Goal: Task Accomplishment & Management: Manage account settings

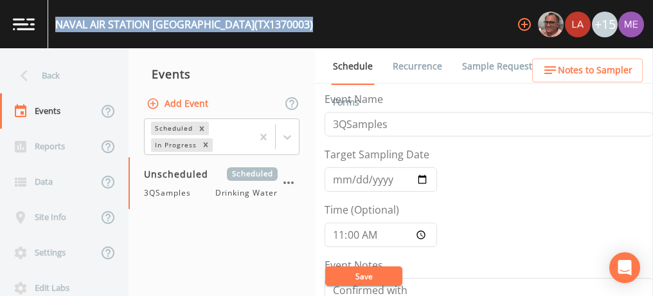
scroll to position [162, 0]
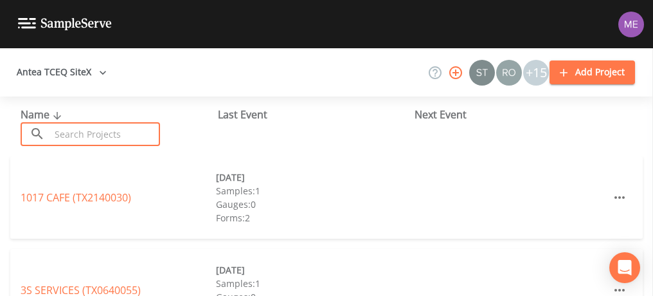
click at [85, 134] on input "text" at bounding box center [105, 134] width 110 height 24
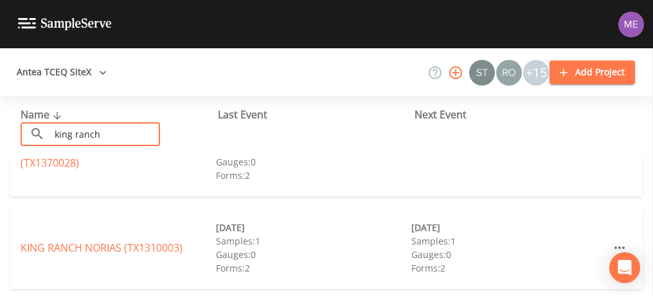
scroll to position [144, 0]
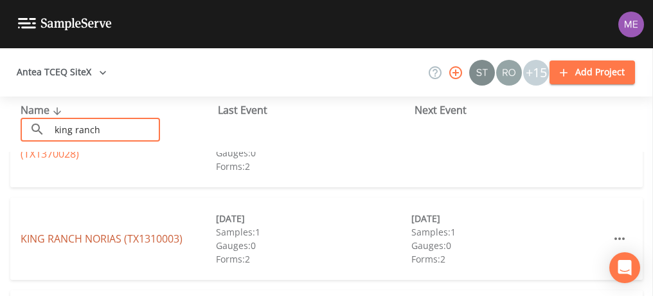
type input "king ranch"
click at [147, 238] on link "KING RANCH [GEOGRAPHIC_DATA] (TX1310003)" at bounding box center [102, 238] width 162 height 14
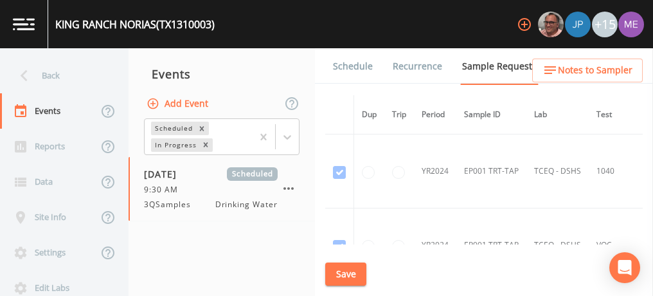
click at [366, 59] on link "Schedule" at bounding box center [353, 66] width 44 height 36
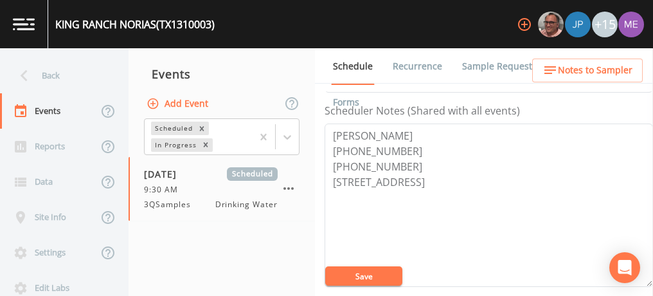
scroll to position [355, 0]
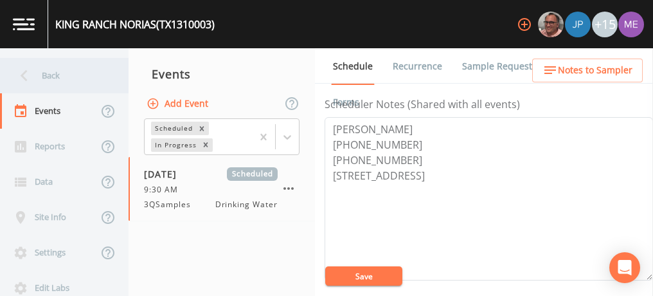
click at [55, 76] on div "Back" at bounding box center [58, 75] width 116 height 35
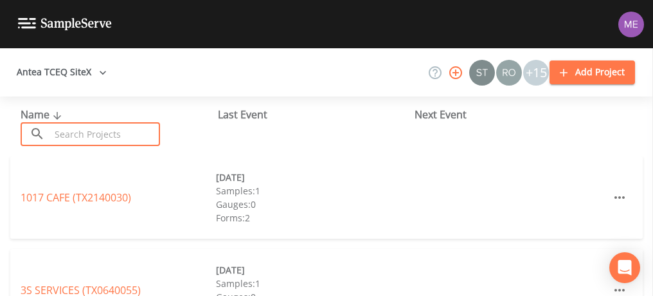
click at [83, 126] on input "text" at bounding box center [105, 134] width 110 height 24
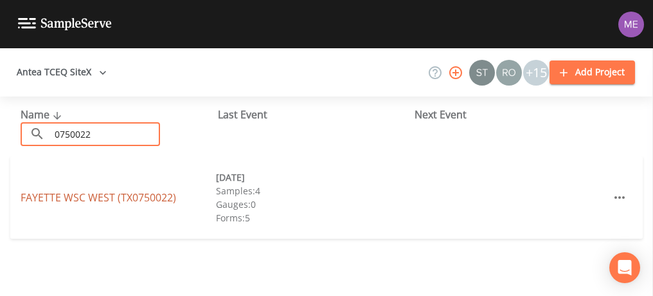
type input "0750022"
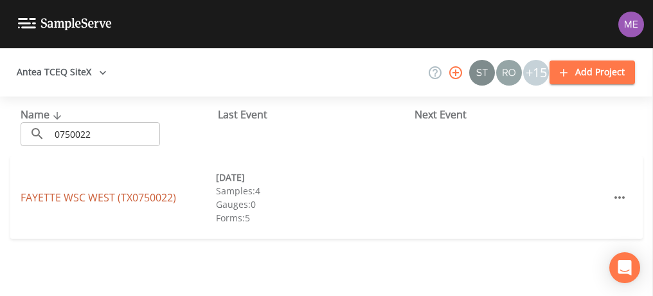
click at [102, 192] on link "[GEOGRAPHIC_DATA] (TX0750022)" at bounding box center [99, 197] width 156 height 14
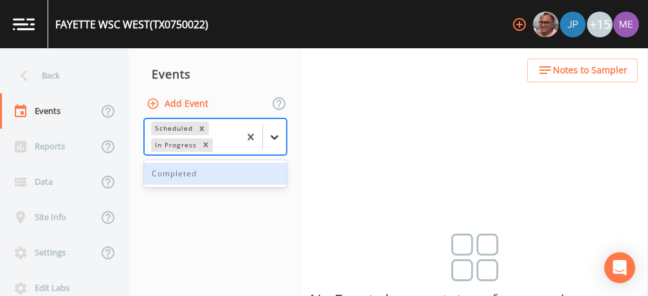
click at [271, 138] on icon at bounding box center [274, 136] width 13 height 13
click at [260, 170] on div "Completed" at bounding box center [215, 174] width 143 height 22
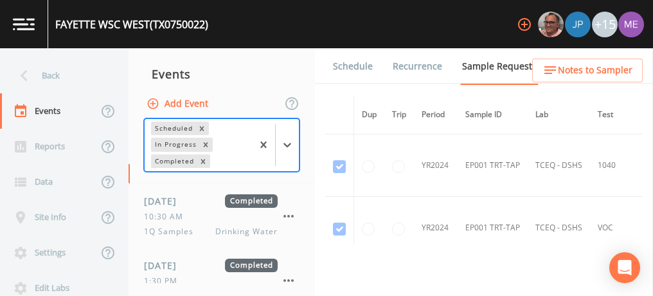
scroll to position [52, 0]
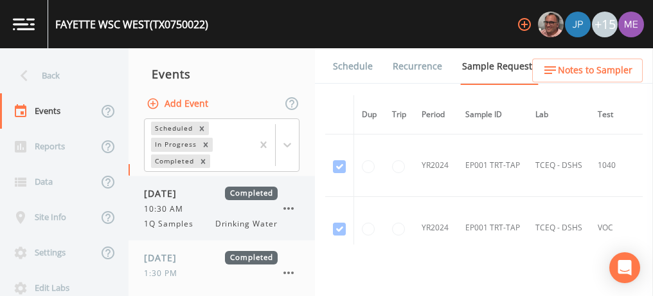
click at [193, 205] on div "10:30 AM" at bounding box center [211, 209] width 134 height 12
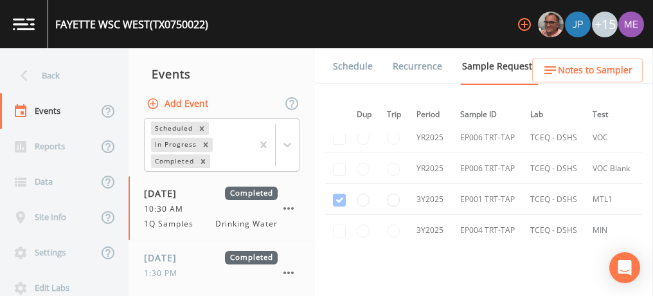
scroll to position [3026, 5]
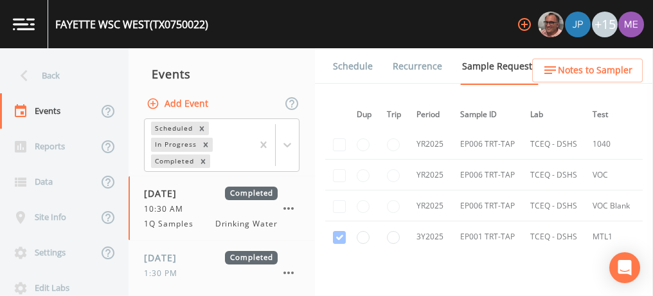
click at [360, 63] on link "Schedule" at bounding box center [353, 66] width 44 height 36
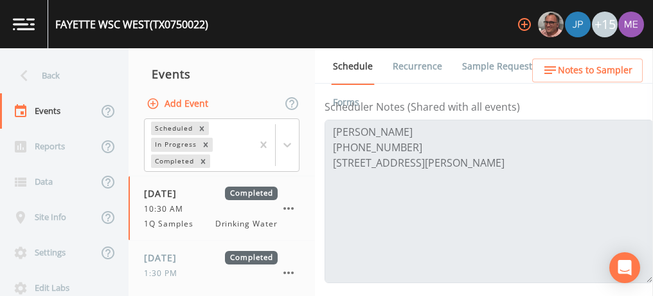
scroll to position [348, 0]
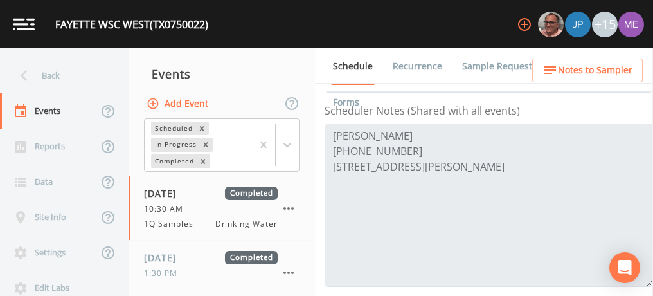
click at [471, 66] on link "Sample Requests" at bounding box center [499, 66] width 78 height 36
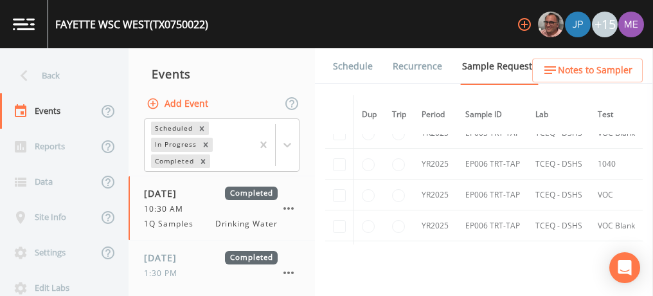
scroll to position [3007, 0]
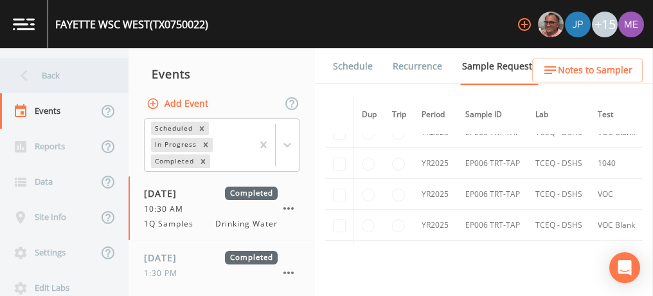
click at [55, 74] on div "Back" at bounding box center [58, 75] width 116 height 35
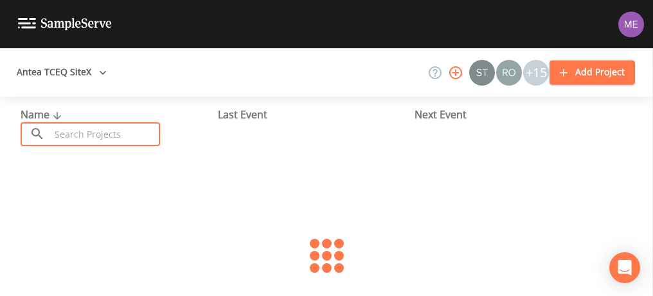
click at [71, 131] on input "text" at bounding box center [105, 134] width 110 height 24
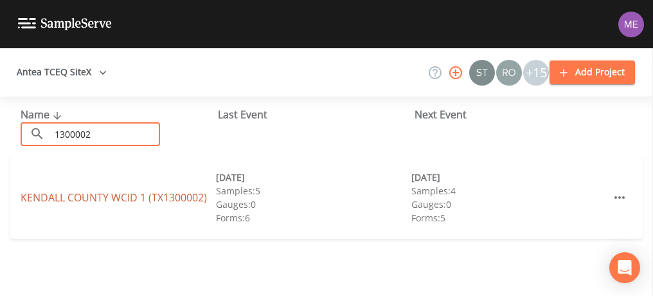
type input "1300002"
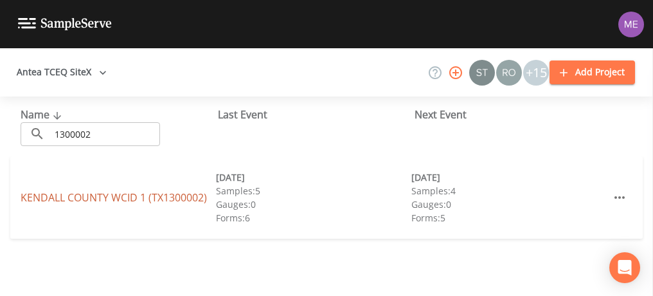
click at [86, 199] on link "[GEOGRAPHIC_DATA] 1 (TX1300002)" at bounding box center [114, 197] width 186 height 14
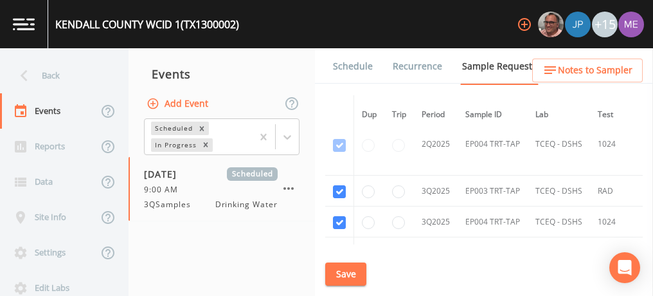
scroll to position [6090, 0]
click at [368, 64] on link "Schedule" at bounding box center [353, 66] width 44 height 36
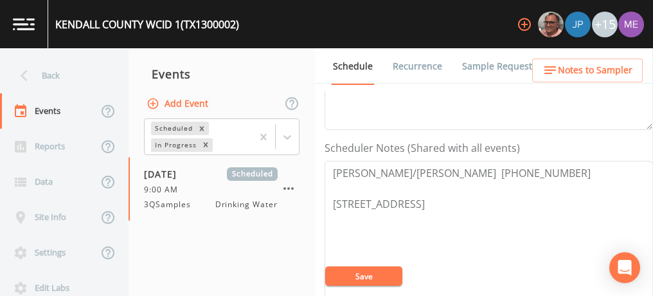
scroll to position [311, 0]
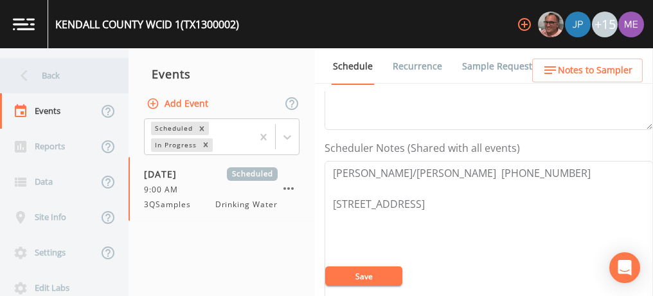
click at [57, 69] on div "Back" at bounding box center [58, 75] width 116 height 35
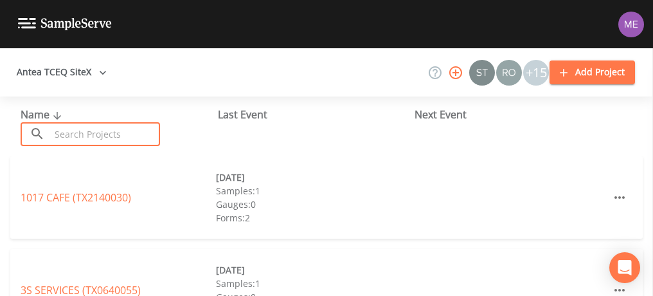
click at [70, 129] on input "text" at bounding box center [105, 134] width 110 height 24
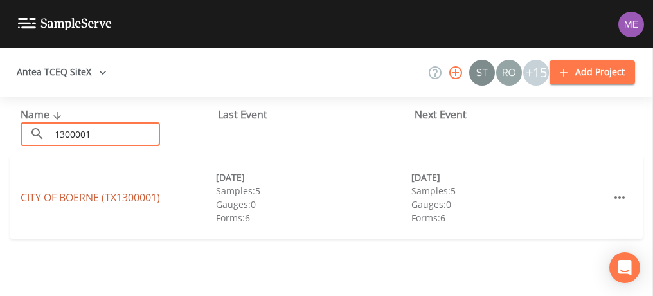
type input "1300001"
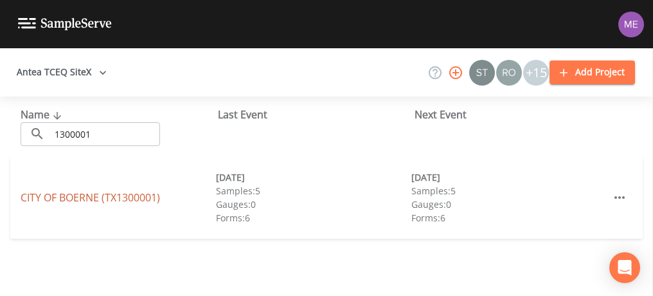
click at [62, 199] on link "CITY OF [GEOGRAPHIC_DATA] (TX1300001)" at bounding box center [90, 197] width 139 height 14
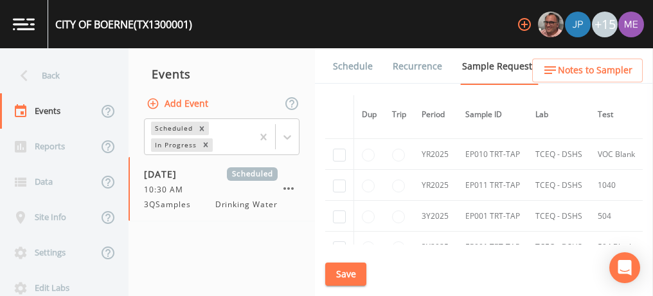
scroll to position [3293, 0]
click at [355, 65] on link "Schedule" at bounding box center [353, 66] width 44 height 36
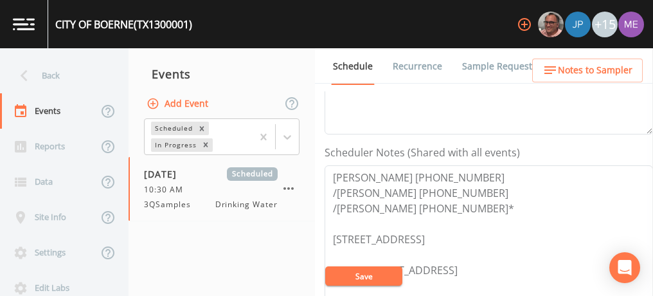
scroll to position [312, 0]
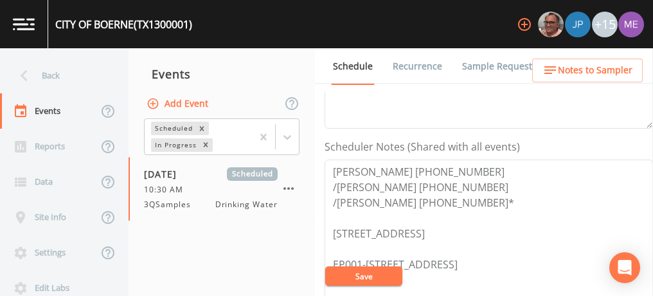
click at [469, 71] on link "Sample Requests" at bounding box center [499, 66] width 78 height 36
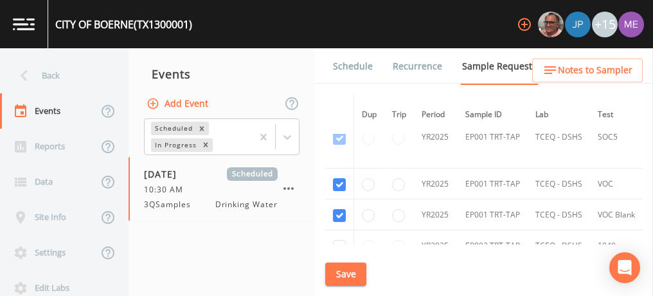
scroll to position [2681, 0]
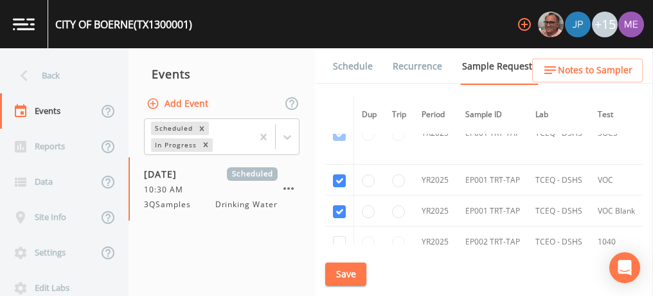
click at [340, 66] on link "Schedule" at bounding box center [353, 66] width 44 height 36
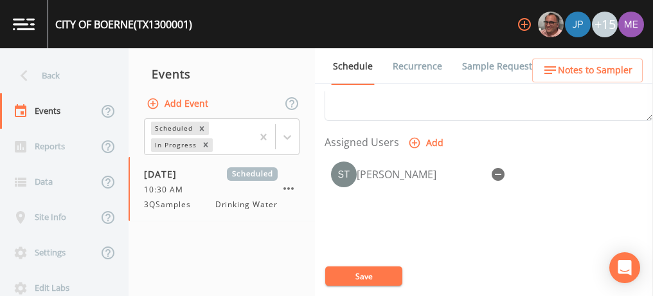
scroll to position [517, 0]
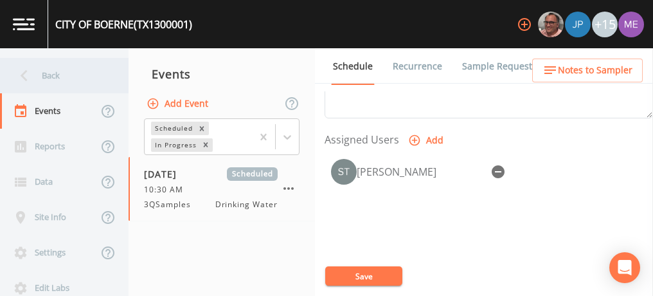
click at [51, 73] on div "Back" at bounding box center [58, 75] width 116 height 35
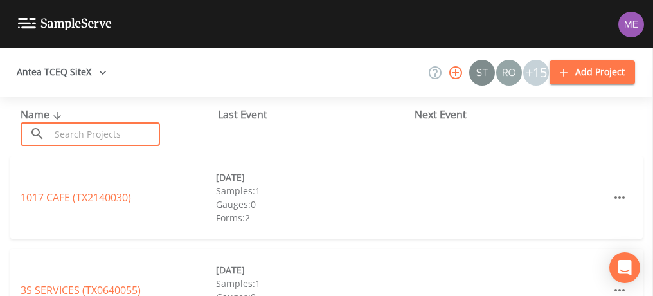
click at [78, 140] on input "text" at bounding box center [105, 134] width 110 height 24
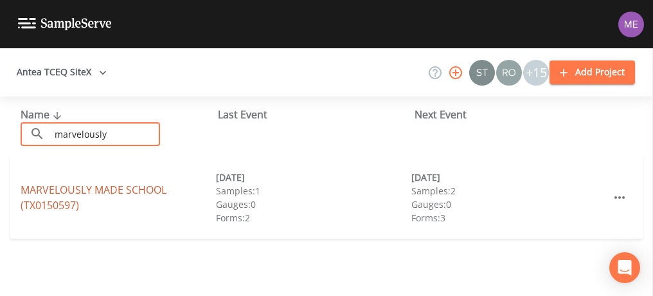
type input "marvelously"
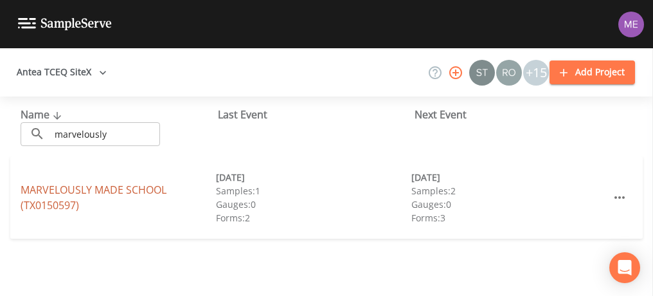
click at [86, 188] on link "MARVELOUSLY MADE SCHOOL (TX0150597)" at bounding box center [94, 198] width 146 height 30
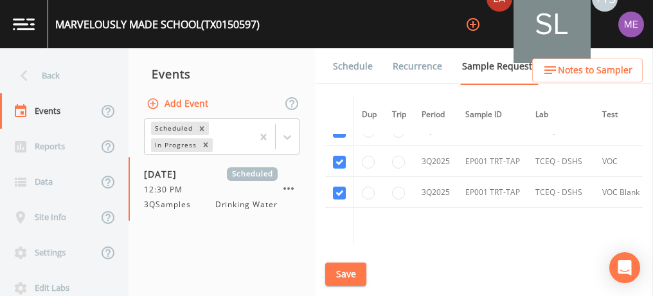
scroll to position [1201, 0]
click at [363, 67] on link "Schedule" at bounding box center [353, 66] width 44 height 36
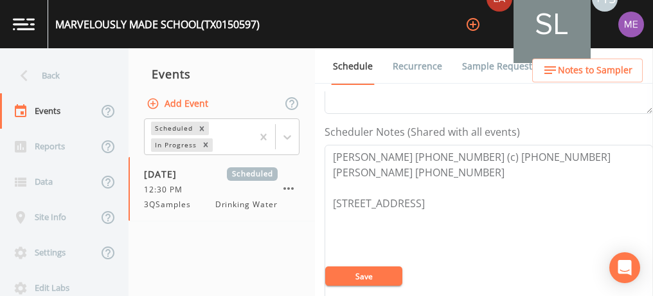
scroll to position [341, 0]
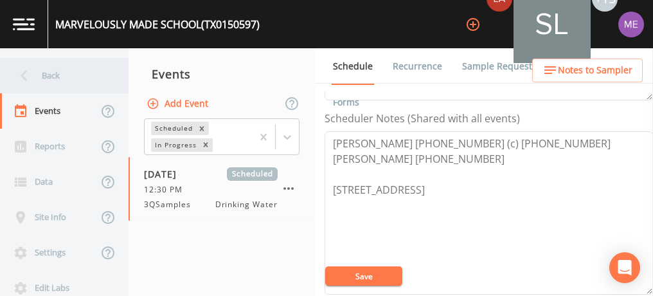
click at [40, 77] on div "Back" at bounding box center [58, 75] width 116 height 35
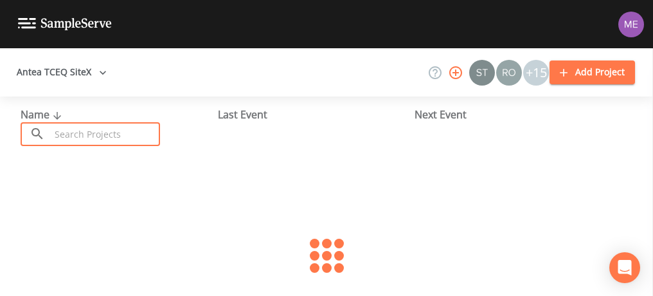
click at [68, 136] on input "text" at bounding box center [105, 134] width 110 height 24
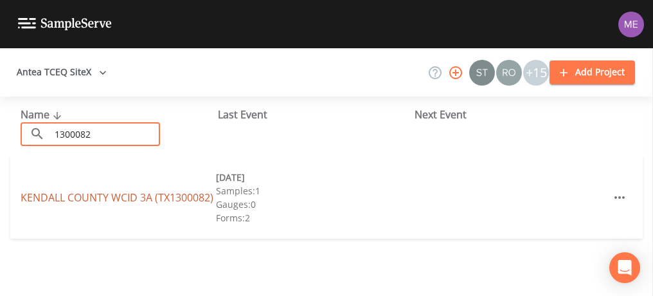
type input "1300082"
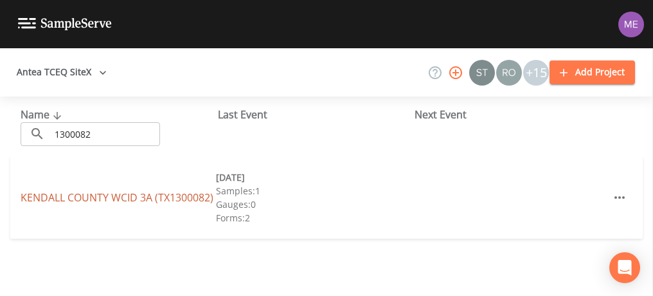
click at [92, 190] on link "[GEOGRAPHIC_DATA] 3A (TX1300082)" at bounding box center [117, 197] width 193 height 14
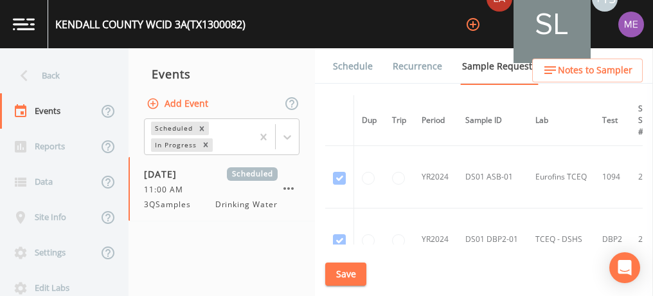
click at [355, 62] on link "Schedule" at bounding box center [353, 66] width 44 height 36
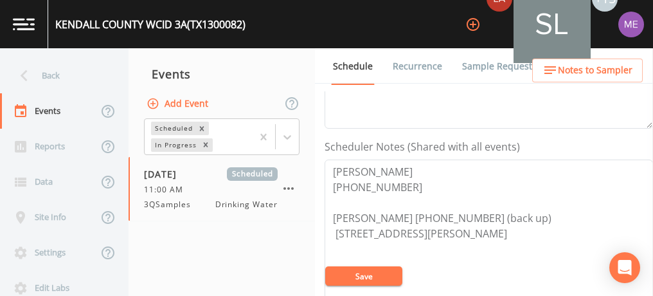
scroll to position [315, 0]
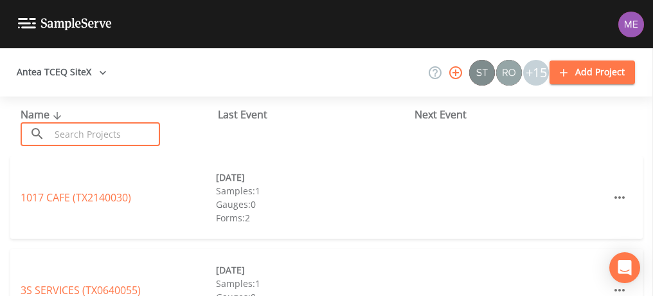
click at [135, 125] on input "text" at bounding box center [105, 134] width 110 height 24
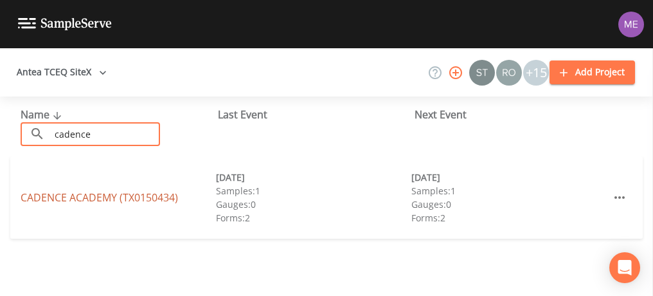
type input "cadence"
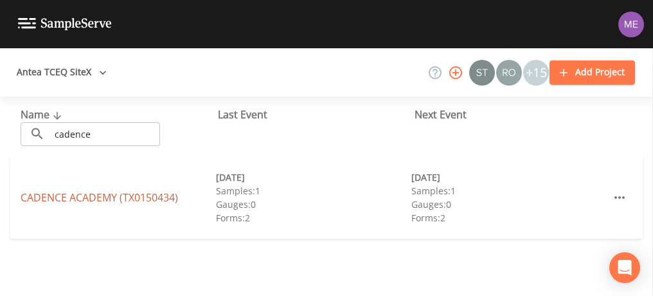
click at [130, 192] on link "CADENCE ACADEMY (TX0150434)" at bounding box center [99, 197] width 157 height 14
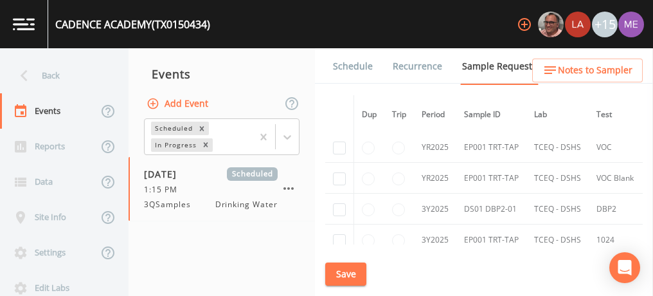
scroll to position [341, 0]
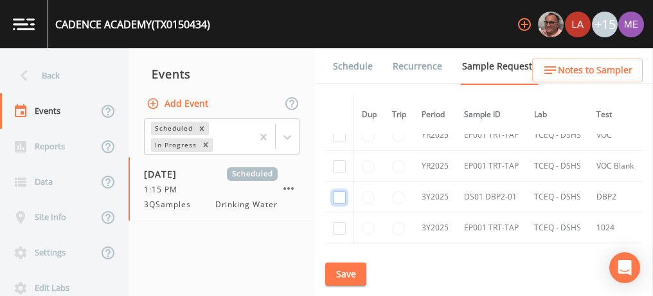
click at [338, 195] on input "checkbox" at bounding box center [339, 197] width 13 height 13
checkbox input "true"
click at [349, 274] on button "Save" at bounding box center [345, 274] width 41 height 24
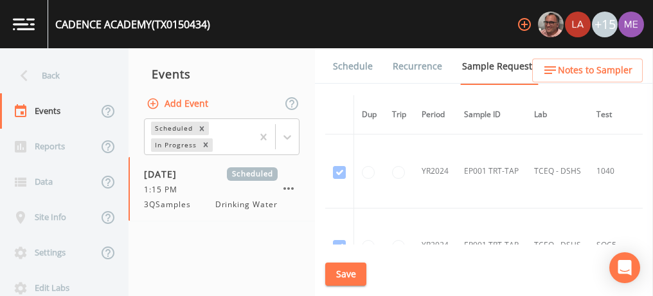
scroll to position [341, 0]
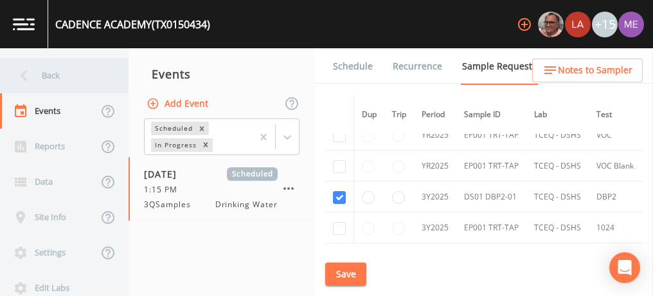
click at [49, 78] on div "Back" at bounding box center [58, 75] width 116 height 35
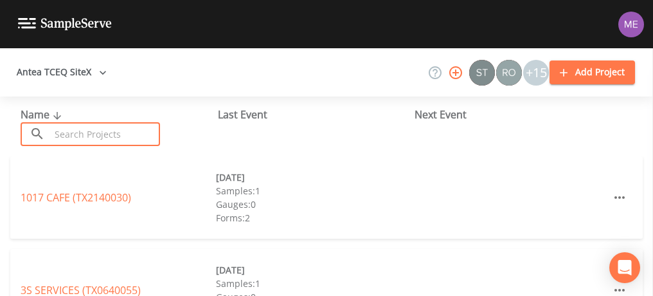
click at [85, 133] on input "text" at bounding box center [105, 134] width 110 height 24
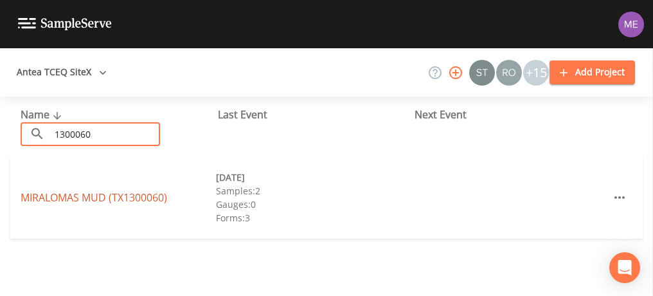
type input "1300060"
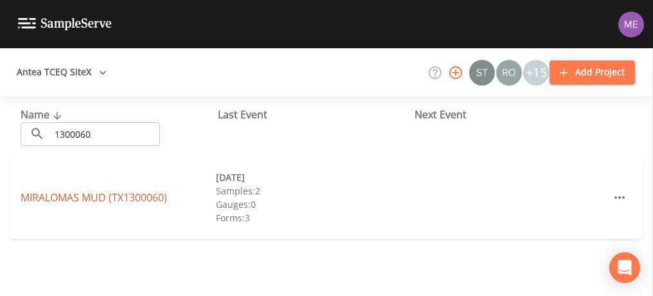
click at [94, 193] on link "MIRALOMAS MUD (TX1300060)" at bounding box center [94, 197] width 147 height 14
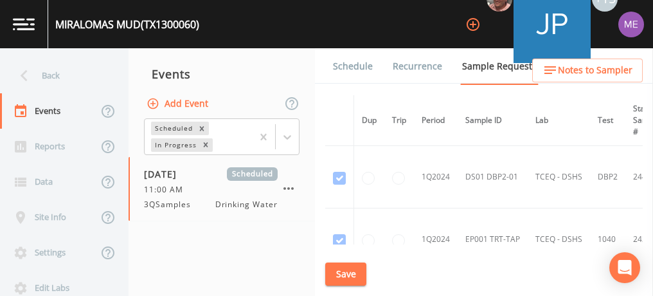
click at [343, 64] on link "Schedule" at bounding box center [353, 66] width 44 height 36
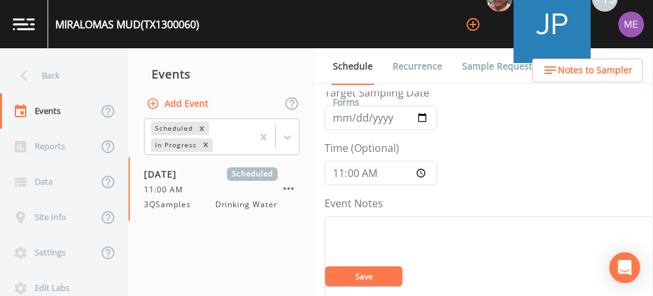
scroll to position [60, 0]
click at [355, 122] on input "2025-09-18" at bounding box center [381, 119] width 112 height 24
type input "2025-09-25"
click at [336, 171] on input "11:00:00" at bounding box center [381, 174] width 112 height 24
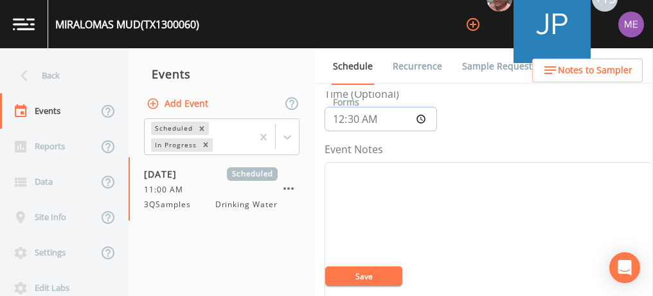
type input "12:30"
click at [541, 176] on textarea "Event Notes" at bounding box center [489, 243] width 328 height 163
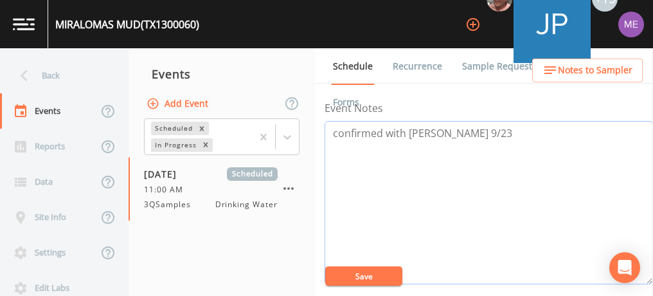
type textarea "confirmed with Chris 9/23"
click at [373, 274] on button "Save" at bounding box center [363, 275] width 77 height 19
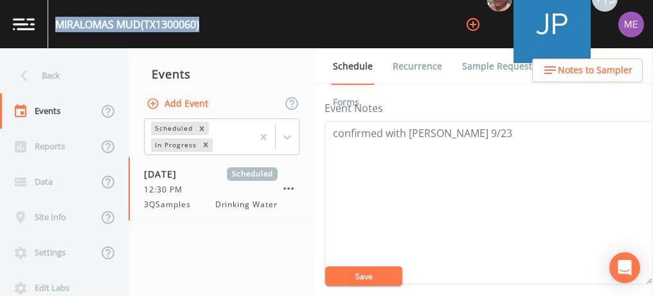
drag, startPoint x: 56, startPoint y: 22, endPoint x: 207, endPoint y: 30, distance: 151.2
click at [207, 30] on div "MIRALOMAS MUD (TX1300060) +15" at bounding box center [326, 24] width 653 height 48
copy div "MIRALOMAS MUD (TX1300060)"
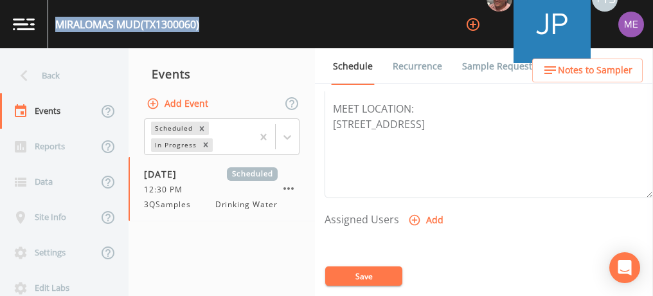
scroll to position [439, 0]
click at [417, 213] on icon "button" at bounding box center [414, 218] width 11 height 11
select select "6518b6a0-c5fa-4d0f-8e3d-fc6e8623860b"
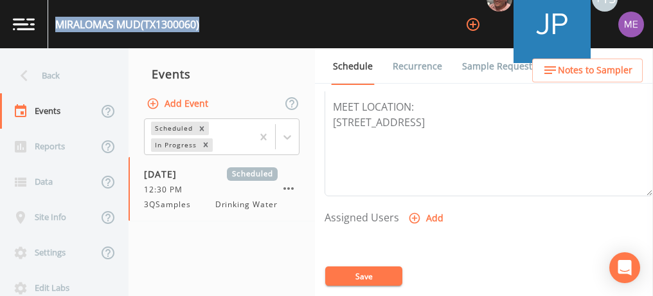
select select
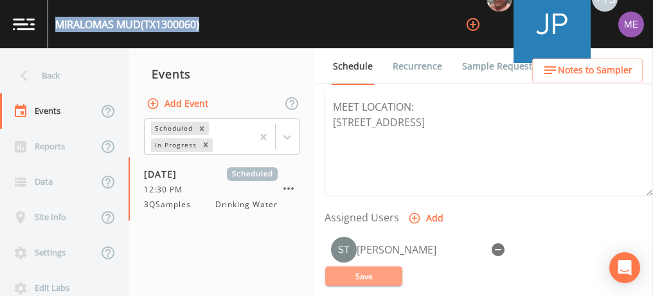
click at [364, 275] on button "Save" at bounding box center [363, 275] width 77 height 19
click at [381, 267] on button "Save" at bounding box center [363, 275] width 77 height 19
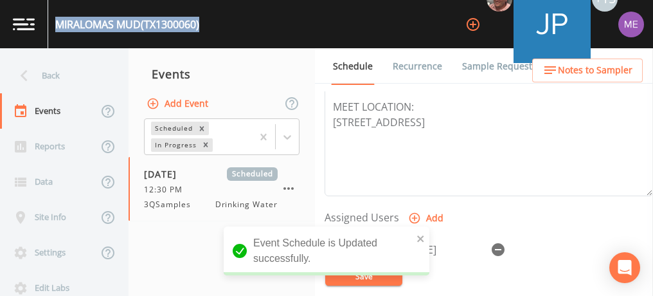
click at [474, 67] on link "Sample Requests" at bounding box center [499, 66] width 78 height 36
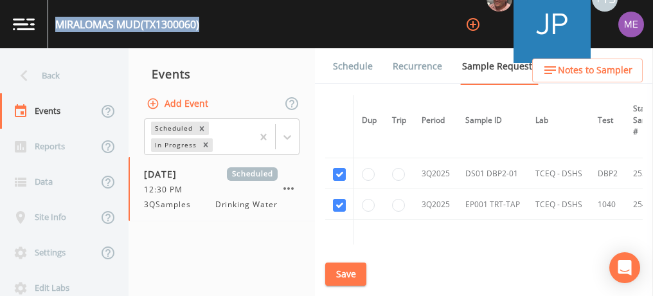
scroll to position [737, 0]
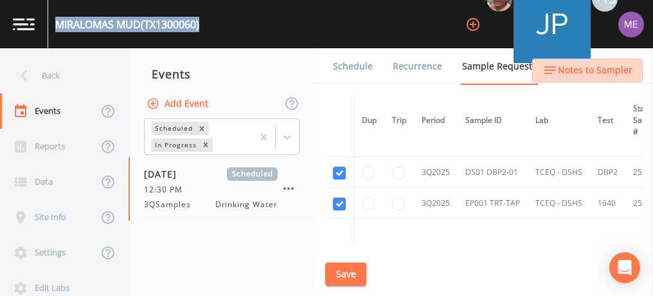
click at [584, 67] on span "Notes to Sampler" at bounding box center [595, 70] width 75 height 16
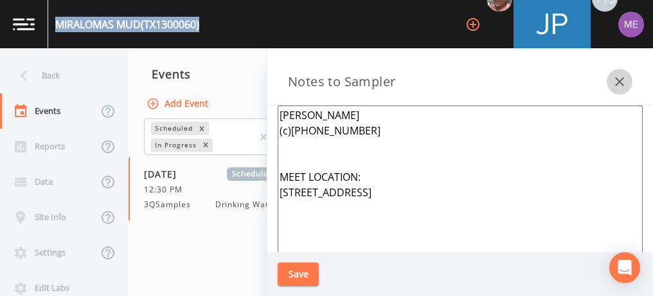
click at [625, 86] on icon "button" at bounding box center [619, 81] width 15 height 15
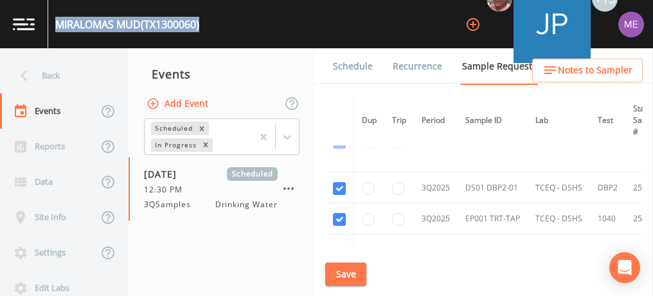
scroll to position [723, 0]
click at [339, 270] on button "Save" at bounding box center [345, 274] width 41 height 24
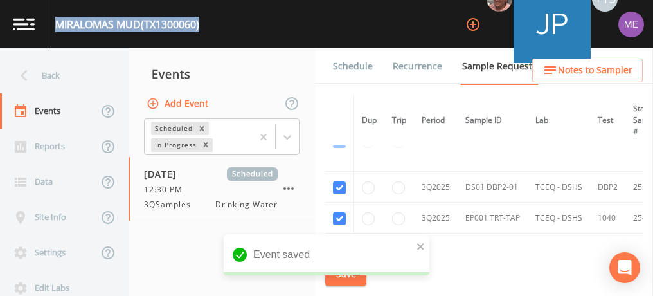
click at [349, 66] on link "Schedule" at bounding box center [353, 66] width 44 height 36
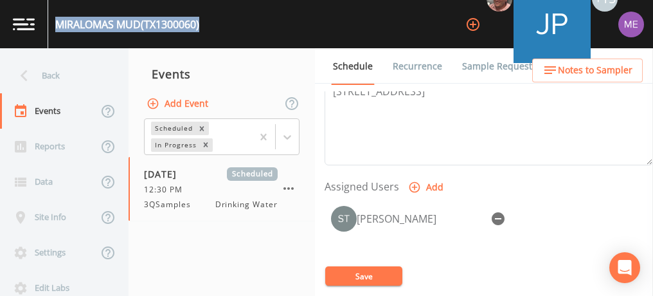
scroll to position [472, 0]
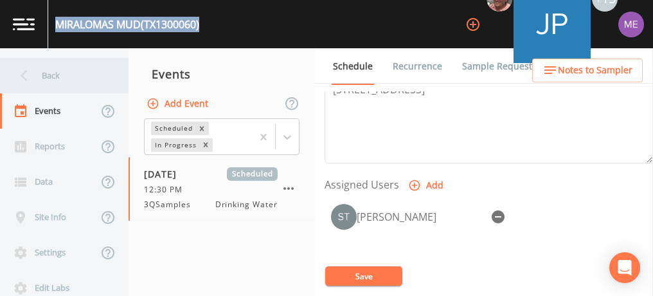
click at [48, 73] on div "Back" at bounding box center [58, 75] width 116 height 35
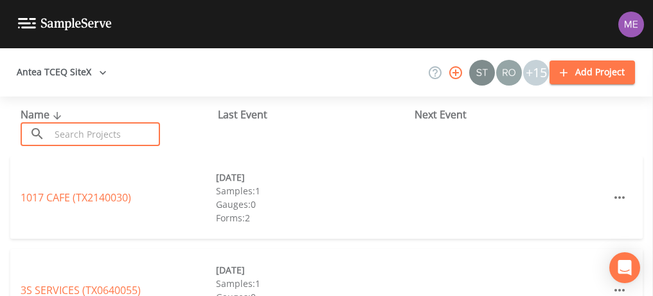
click at [70, 129] on input "text" at bounding box center [105, 134] width 110 height 24
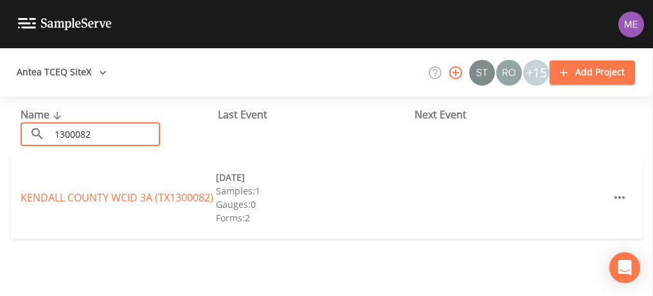
type input "1300082"
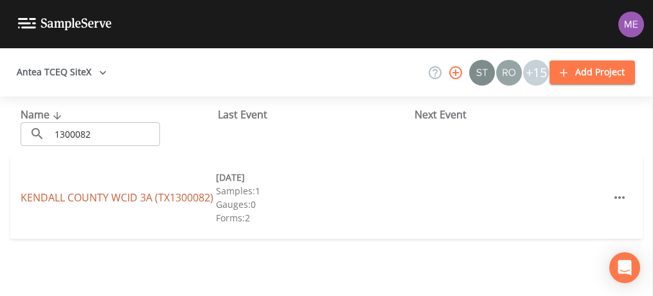
click at [108, 190] on link "[GEOGRAPHIC_DATA] 3A (TX1300082)" at bounding box center [117, 197] width 193 height 14
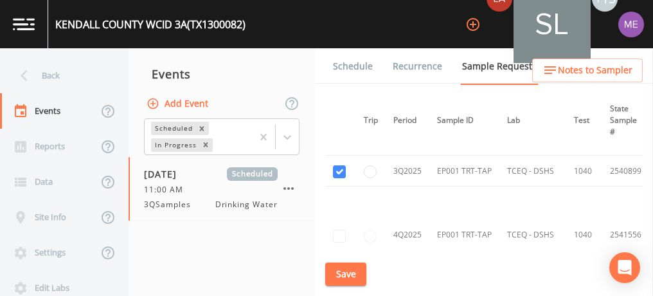
scroll to position [427, 28]
click at [357, 71] on link "Schedule" at bounding box center [353, 66] width 44 height 36
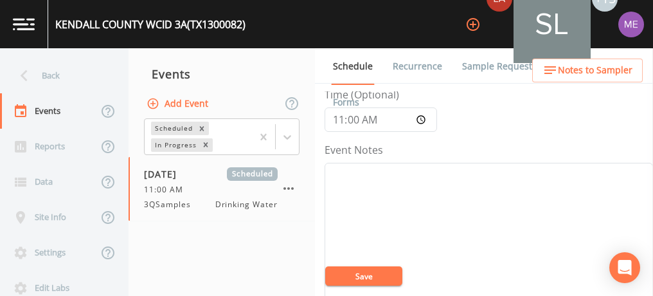
scroll to position [116, 0]
click at [466, 66] on link "Sample Requests" at bounding box center [499, 66] width 78 height 36
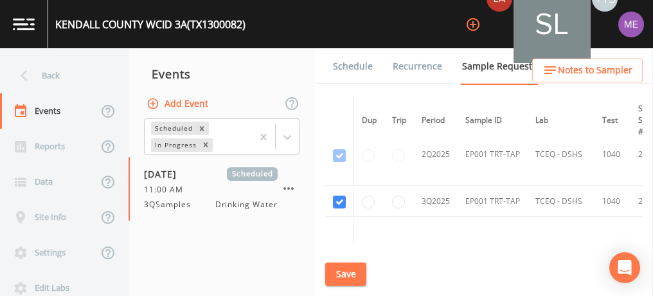
scroll to position [401, 0]
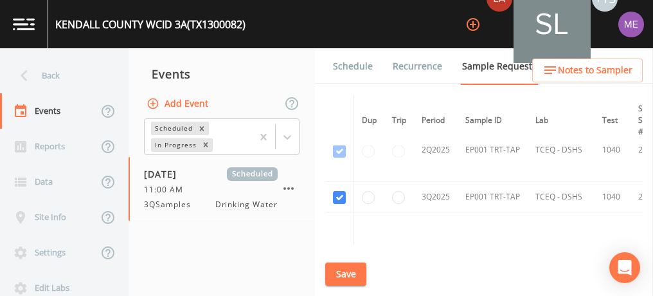
click at [360, 68] on link "Schedule" at bounding box center [353, 66] width 44 height 36
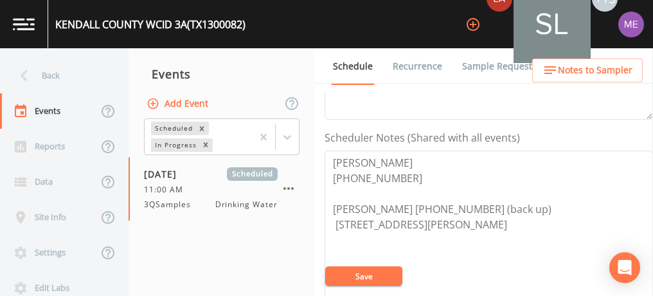
scroll to position [340, 0]
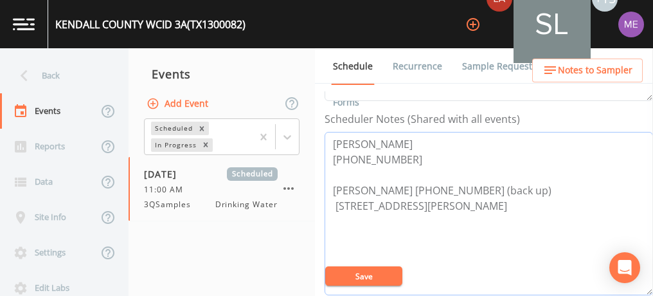
drag, startPoint x: 330, startPoint y: 139, endPoint x: 398, endPoint y: 159, distance: 70.4
click at [398, 159] on textarea "[PERSON_NAME] [PHONE_NUMBER] [PERSON_NAME] [PHONE_NUMBER] (back up) [STREET_ADD…" at bounding box center [489, 213] width 328 height 163
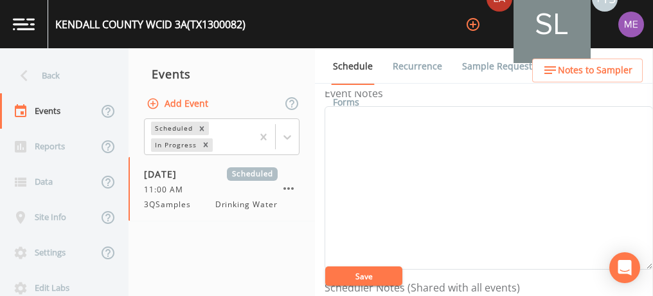
scroll to position [171, 0]
type textarea "Chris 346-331-0903 JOHN TAYLOR 281-367-5511 (back up) 12 Vallerie Ln, Boerne, T…"
click at [396, 145] on textarea "Event Notes" at bounding box center [489, 188] width 328 height 163
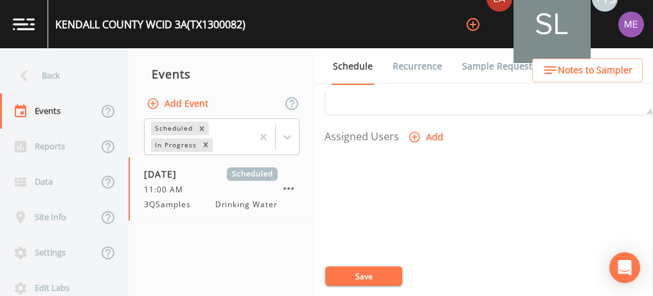
scroll to position [521, 0]
type textarea "confirmed with Chris 9/23"
click at [413, 129] on icon "button" at bounding box center [414, 135] width 13 height 13
select select "6518b6a0-c5fa-4d0f-8e3d-fc6e8623860b"
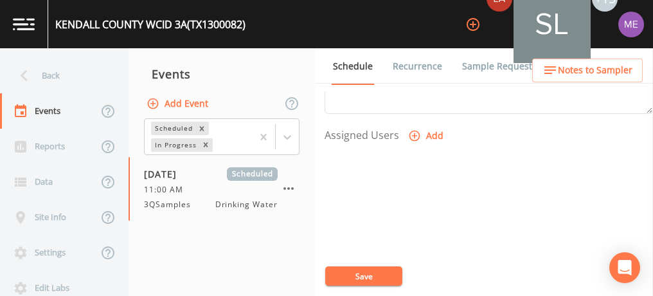
select select
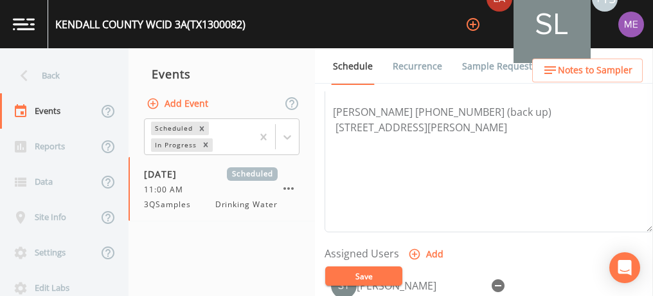
scroll to position [395, 0]
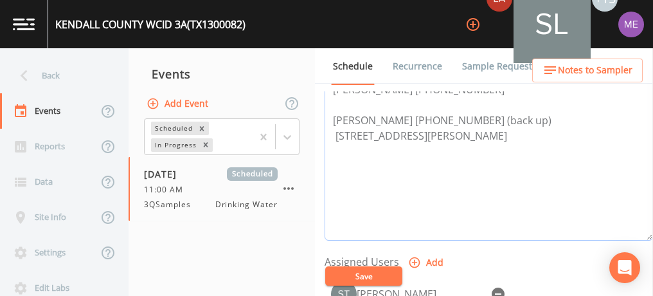
click at [524, 138] on textarea "Chris 346-331-0903 JOHN TAYLOR 281-367-5511 (back up) 12 Vallerie Ln, Boerne, T…" at bounding box center [489, 158] width 328 height 163
type textarea "Chris 346-331-0903 JOHN TAYLOR 281-367-5511 (back up) 12 Vallerie Ln, Boerne, T…"
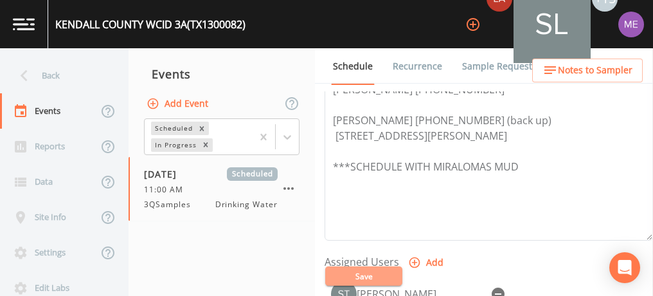
click at [364, 274] on button "Save" at bounding box center [363, 275] width 77 height 19
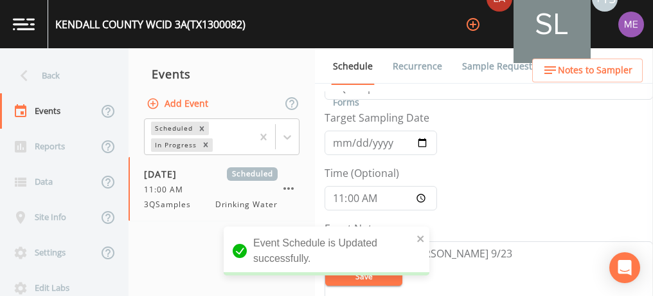
scroll to position [34, 0]
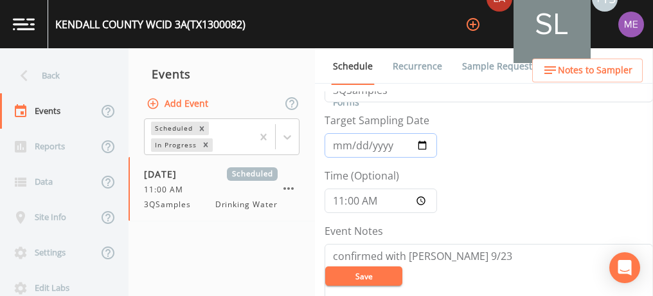
click at [355, 144] on input "[DATE]" at bounding box center [381, 145] width 112 height 24
type input "[DATE]"
click at [342, 199] on input "11:00:00" at bounding box center [381, 200] width 112 height 24
click at [350, 199] on input "00:34" at bounding box center [381, 200] width 112 height 24
type input "12:30"
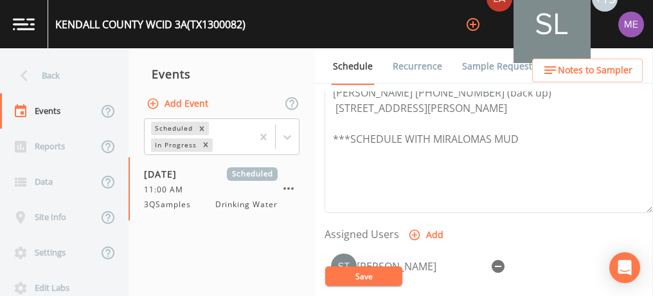
scroll to position [425, 0]
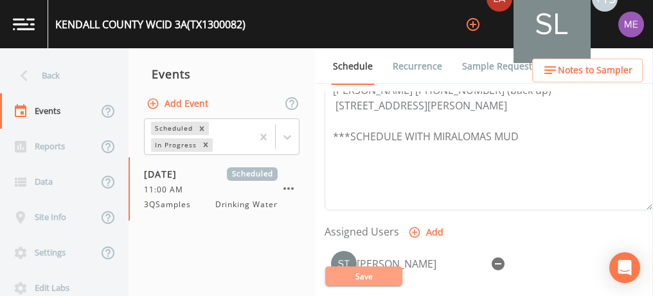
click at [368, 274] on button "Save" at bounding box center [363, 275] width 77 height 19
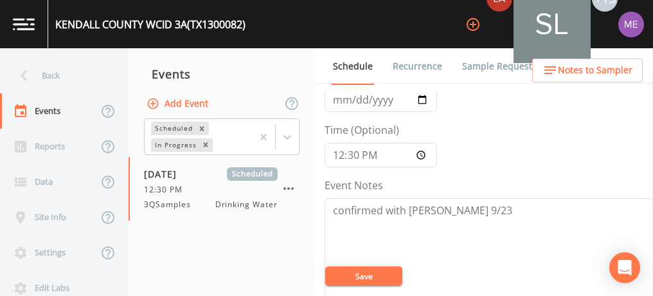
scroll to position [79, 0]
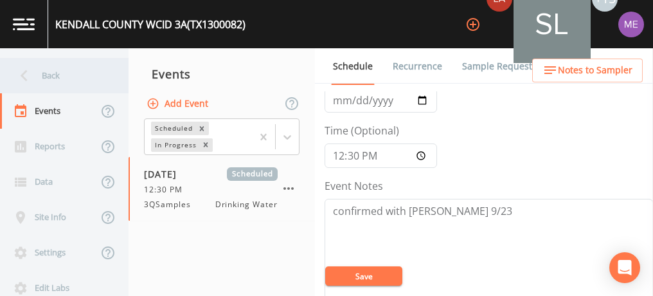
click at [52, 71] on div "Back" at bounding box center [58, 75] width 116 height 35
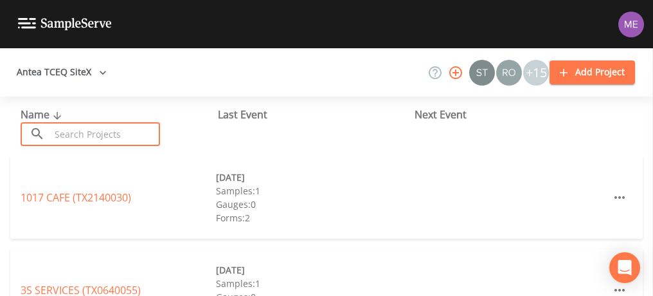
click at [78, 134] on input "text" at bounding box center [105, 134] width 110 height 24
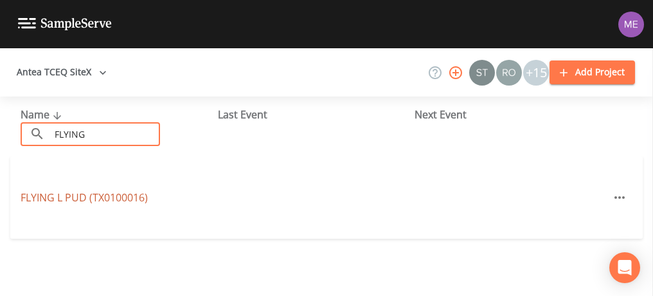
type input "FLYING"
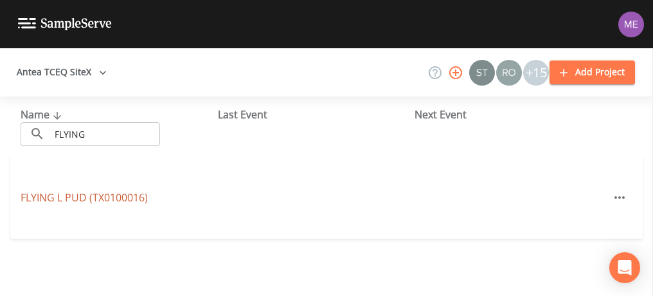
click at [77, 194] on link "FLYING L PUD (TX0100016)" at bounding box center [84, 197] width 127 height 14
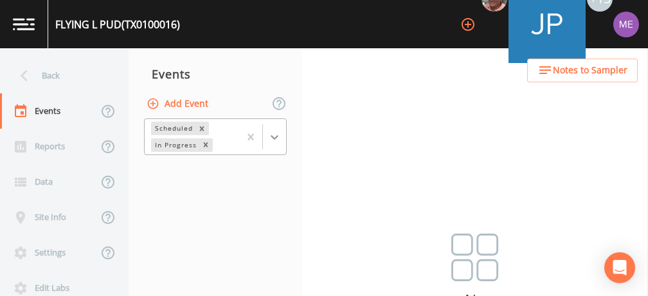
click at [269, 134] on icon at bounding box center [274, 136] width 13 height 13
click at [256, 162] on div "Completed" at bounding box center [215, 156] width 143 height 12
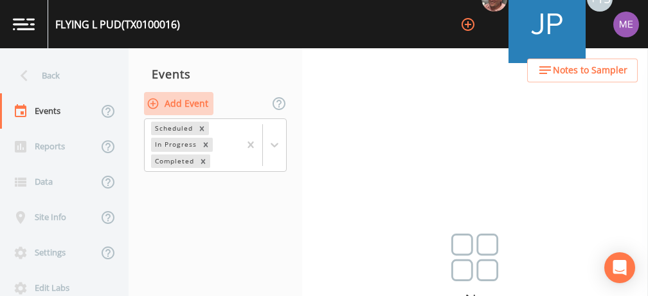
click at [196, 105] on button "Add Event" at bounding box center [178, 104] width 69 height 24
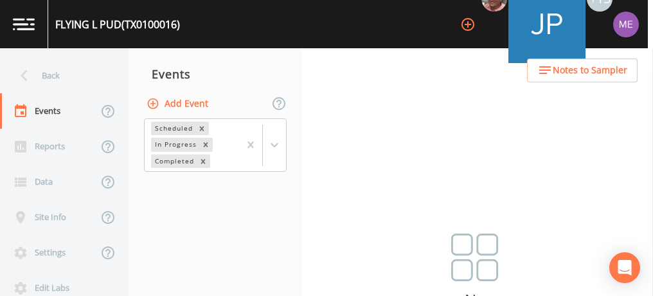
type input "3QSamples"
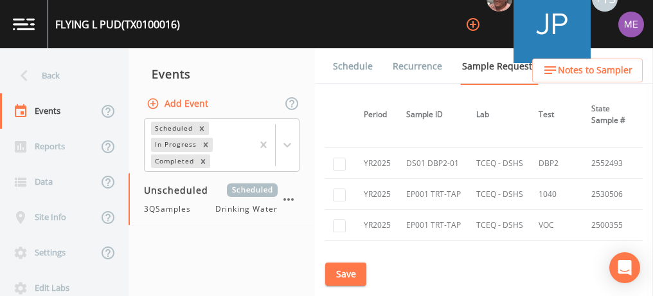
scroll to position [726, 0]
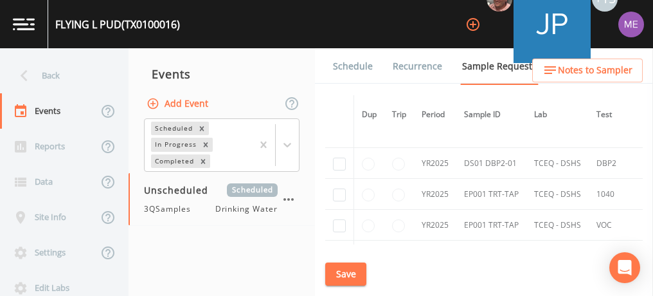
click at [340, 66] on link "Schedule" at bounding box center [353, 66] width 44 height 36
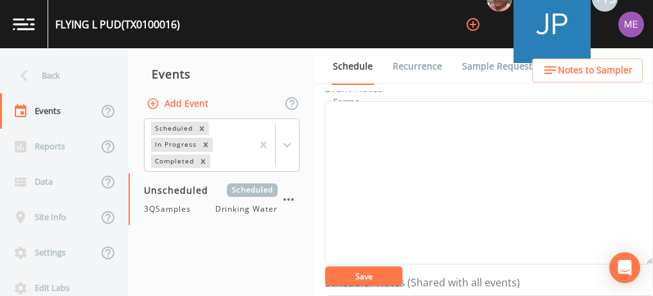
scroll to position [176, 0]
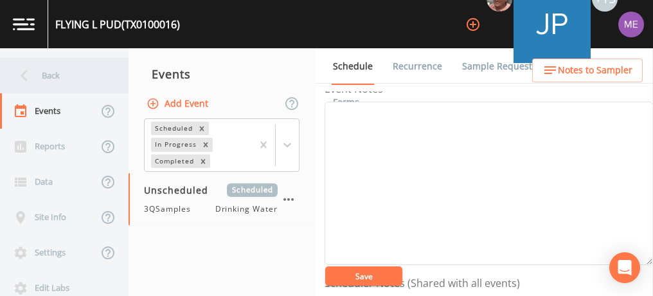
click at [47, 78] on div "Back" at bounding box center [58, 75] width 116 height 35
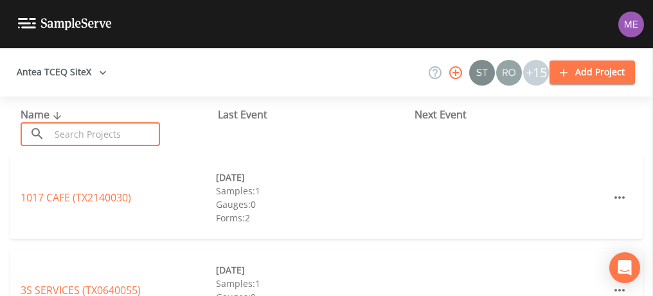
click at [73, 132] on input "text" at bounding box center [105, 134] width 110 height 24
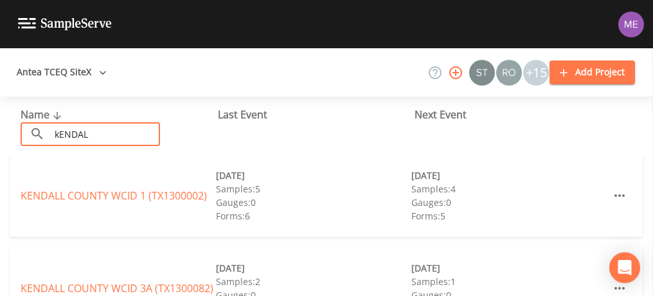
scroll to position [116, 0]
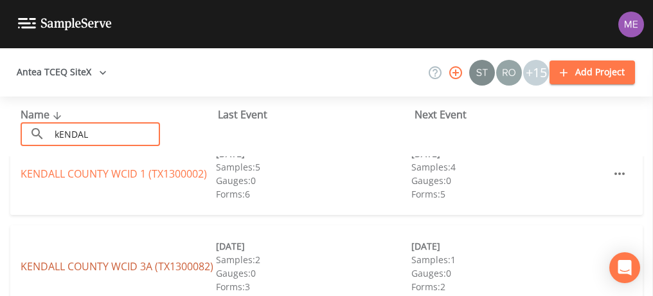
type input "kENDAL"
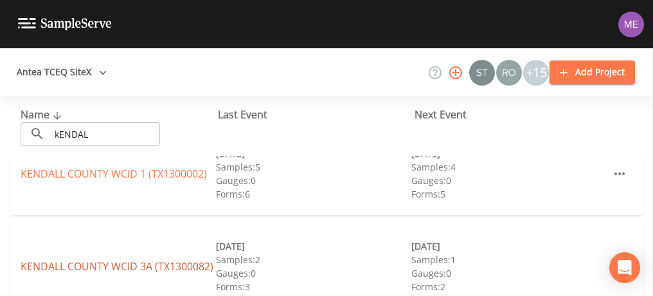
click at [114, 263] on link "[GEOGRAPHIC_DATA] 3A (TX1300082)" at bounding box center [117, 266] width 193 height 14
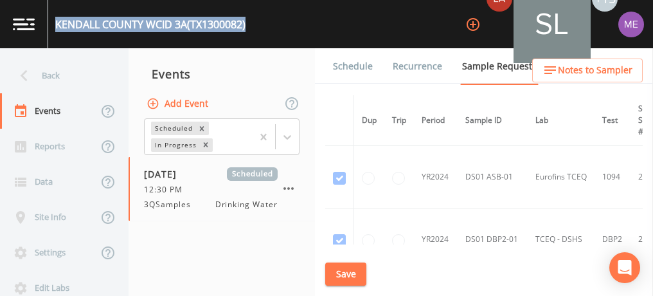
drag, startPoint x: 55, startPoint y: 24, endPoint x: 255, endPoint y: 21, distance: 199.9
click at [255, 21] on div "KENDALL COUNTY WCID 3A (TX1300082) +15" at bounding box center [326, 24] width 653 height 48
copy div "KENDALL COUNTY WCID 3A (TX1300082)"
click at [361, 63] on link "Schedule" at bounding box center [353, 66] width 44 height 36
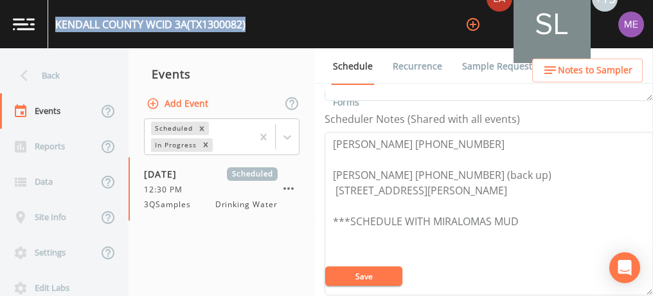
scroll to position [333, 0]
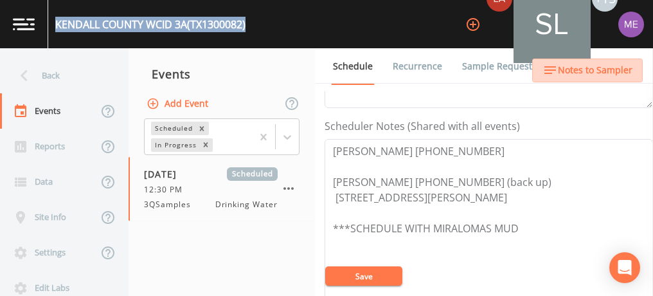
click at [602, 72] on span "Notes to Sampler" at bounding box center [595, 70] width 75 height 16
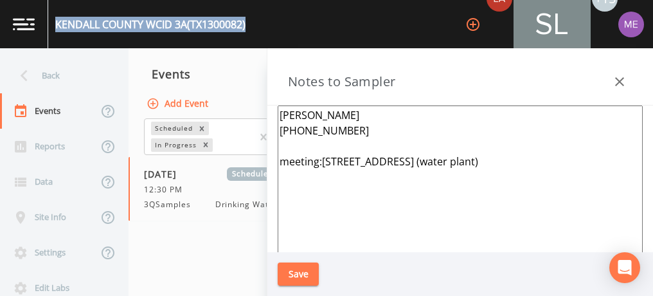
click at [622, 80] on icon "button" at bounding box center [619, 81] width 15 height 15
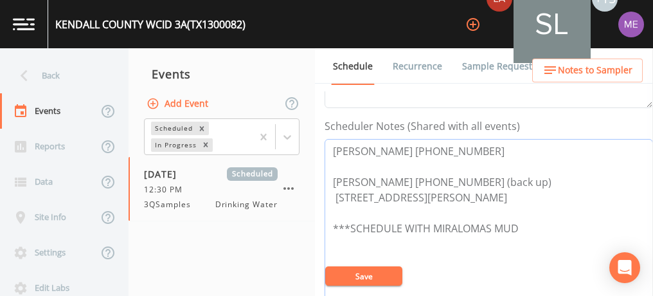
drag, startPoint x: 333, startPoint y: 150, endPoint x: 424, endPoint y: 149, distance: 91.3
click at [424, 149] on textarea "Chris 346-331-0903 JOHN TAYLOR 281-367-5511 (back up) 12 Vallerie Ln, Boerne, T…" at bounding box center [489, 220] width 328 height 163
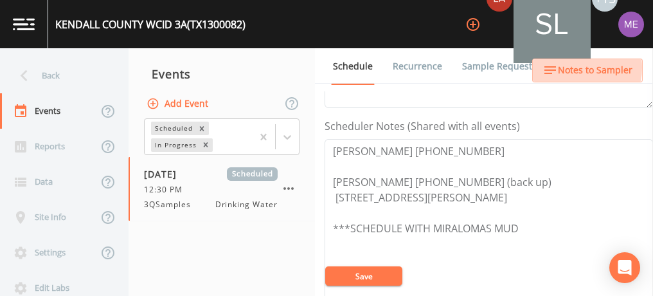
click at [569, 67] on span "Notes to Sampler" at bounding box center [595, 70] width 75 height 16
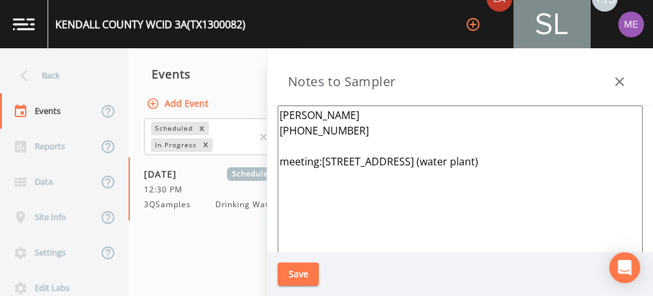
drag, startPoint x: 280, startPoint y: 111, endPoint x: 344, endPoint y: 129, distance: 66.1
click at [344, 129] on textarea "Sally Gomez 346-438-5044 meeting:12 Vallerie Ln, Boerne, TX 78006 (water plant)" at bounding box center [460, 261] width 365 height 312
paste textarea "Chris 346-331-0903"
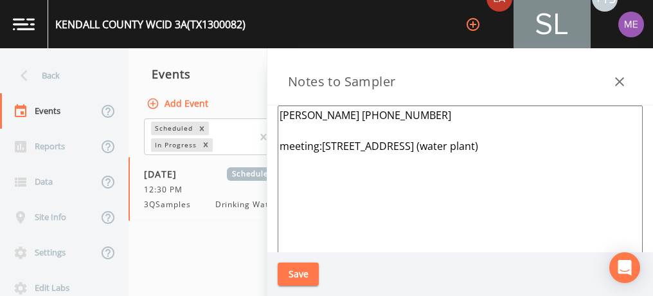
type textarea "Chris 346-331-0903 meeting:12 Vallerie Ln, Boerne, TX 78006 (water plant)"
click at [312, 272] on button "Save" at bounding box center [298, 274] width 41 height 24
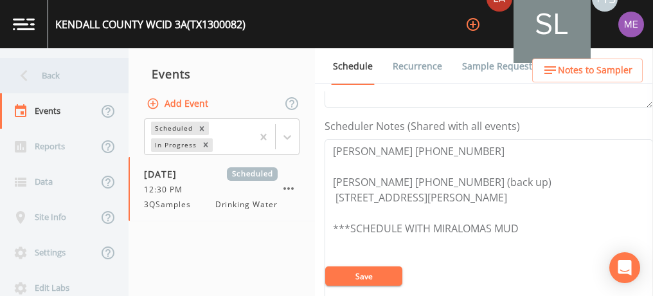
click at [56, 78] on div "Back" at bounding box center [58, 75] width 116 height 35
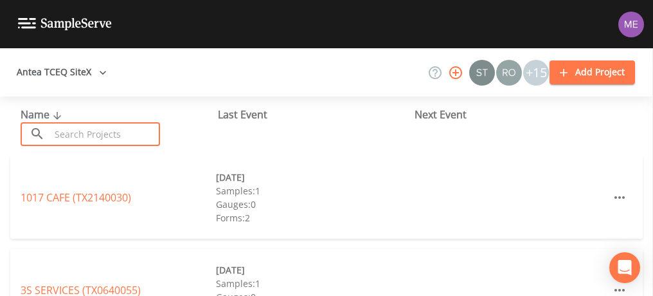
click at [82, 129] on input "text" at bounding box center [105, 134] width 110 height 24
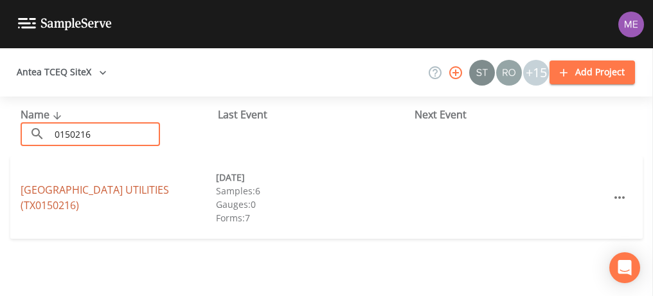
type input "0150216"
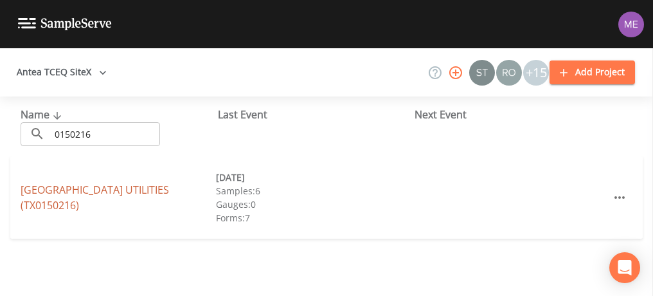
click at [109, 192] on link "FAIR OAKS RANCH UTILITIES (TX0150216)" at bounding box center [95, 198] width 148 height 30
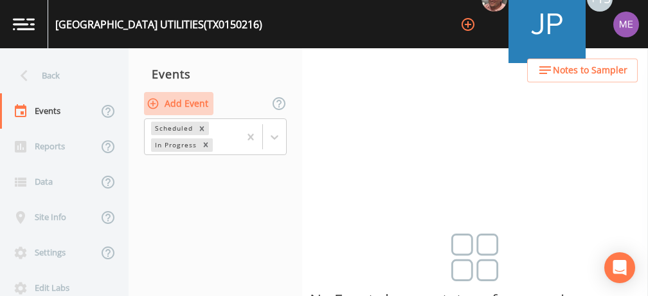
click at [199, 105] on button "Add Event" at bounding box center [178, 104] width 69 height 24
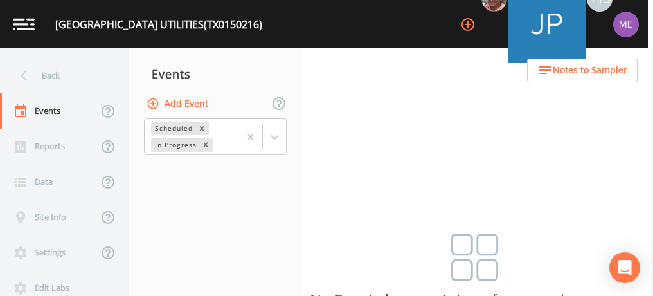
type input "3QSamples"
type input "2925-09-25"
type input "[DATE]"
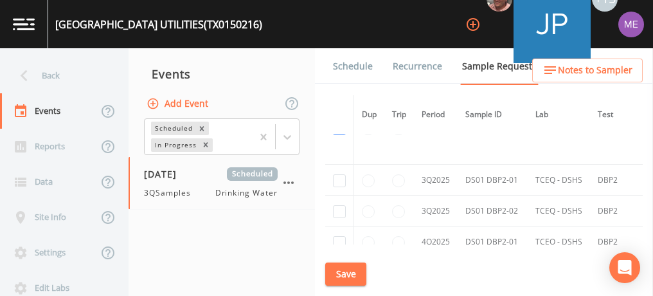
scroll to position [2632, 0]
click at [340, 174] on input "checkbox" at bounding box center [339, 180] width 13 height 13
checkbox input "true"
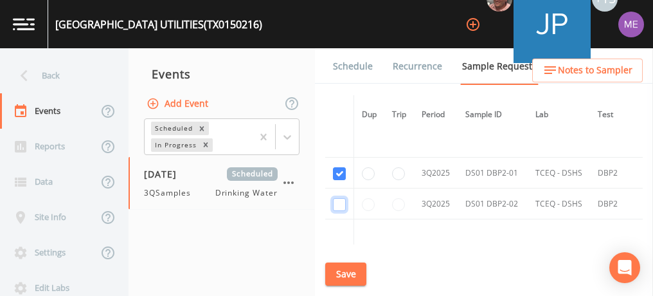
click at [338, 198] on input "checkbox" at bounding box center [339, 204] width 13 height 13
checkbox input "true"
click at [348, 269] on button "Save" at bounding box center [345, 274] width 41 height 24
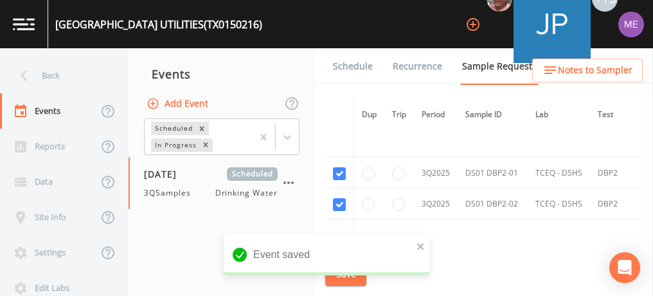
click at [355, 64] on link "Schedule" at bounding box center [353, 66] width 44 height 36
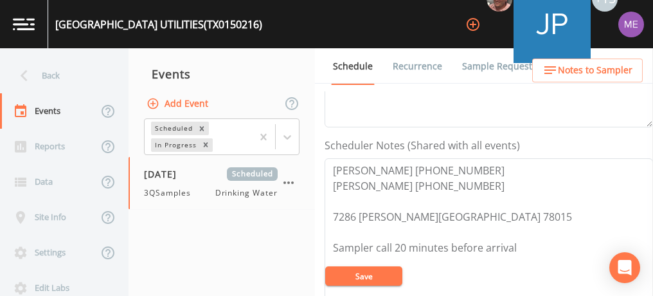
scroll to position [316, 0]
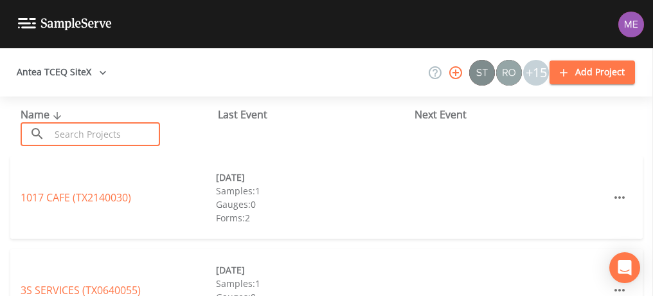
click at [100, 127] on input "text" at bounding box center [105, 134] width 110 height 24
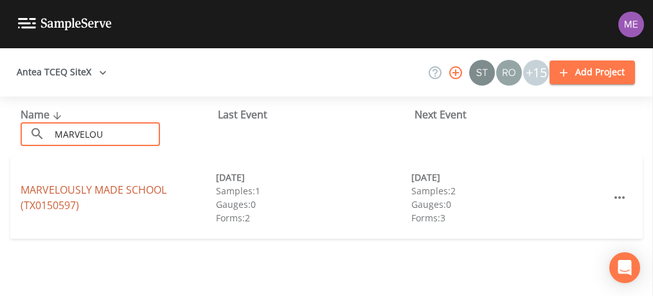
type input "MARVELOU"
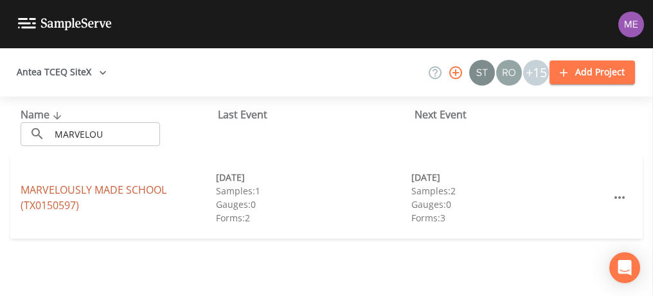
click at [64, 184] on link "MARVELOUSLY MADE SCHOOL (TX0150597)" at bounding box center [94, 198] width 146 height 30
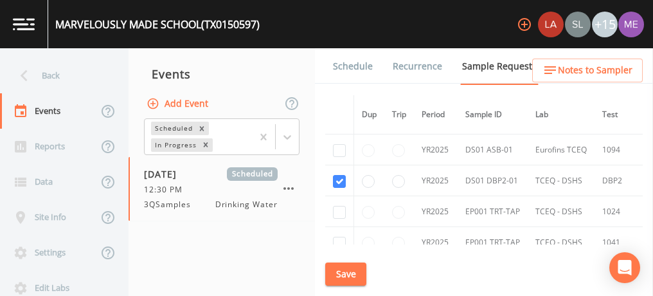
click at [345, 67] on link "Schedule" at bounding box center [353, 66] width 44 height 36
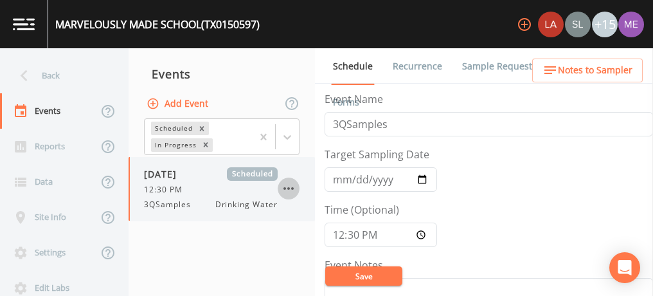
click at [285, 186] on icon "button" at bounding box center [288, 188] width 15 height 15
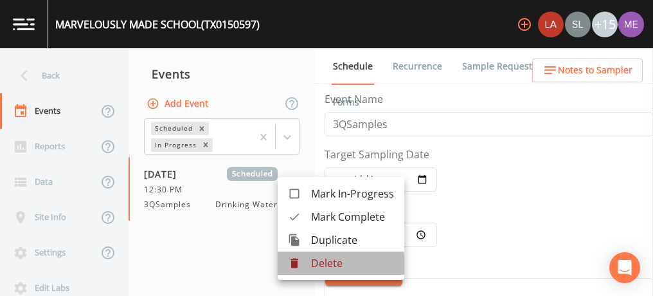
click at [318, 265] on p "Delete" at bounding box center [352, 262] width 83 height 15
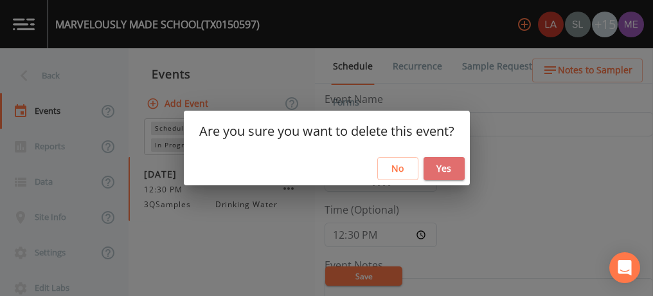
click at [440, 161] on button "Yes" at bounding box center [444, 169] width 41 height 24
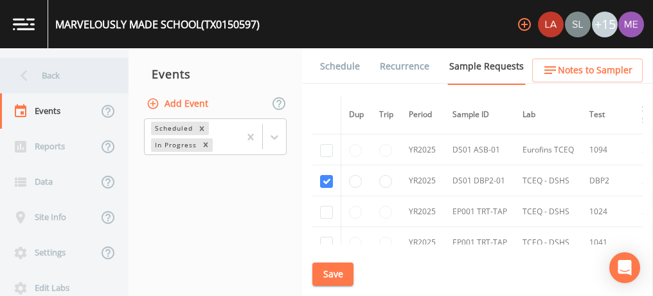
click at [45, 74] on div "Back" at bounding box center [58, 75] width 116 height 35
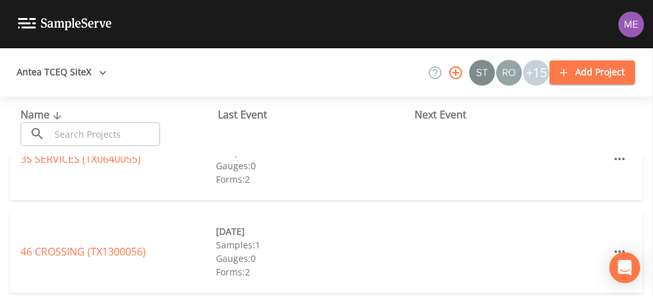
scroll to position [134, 0]
